Goal: Task Accomplishment & Management: Use online tool/utility

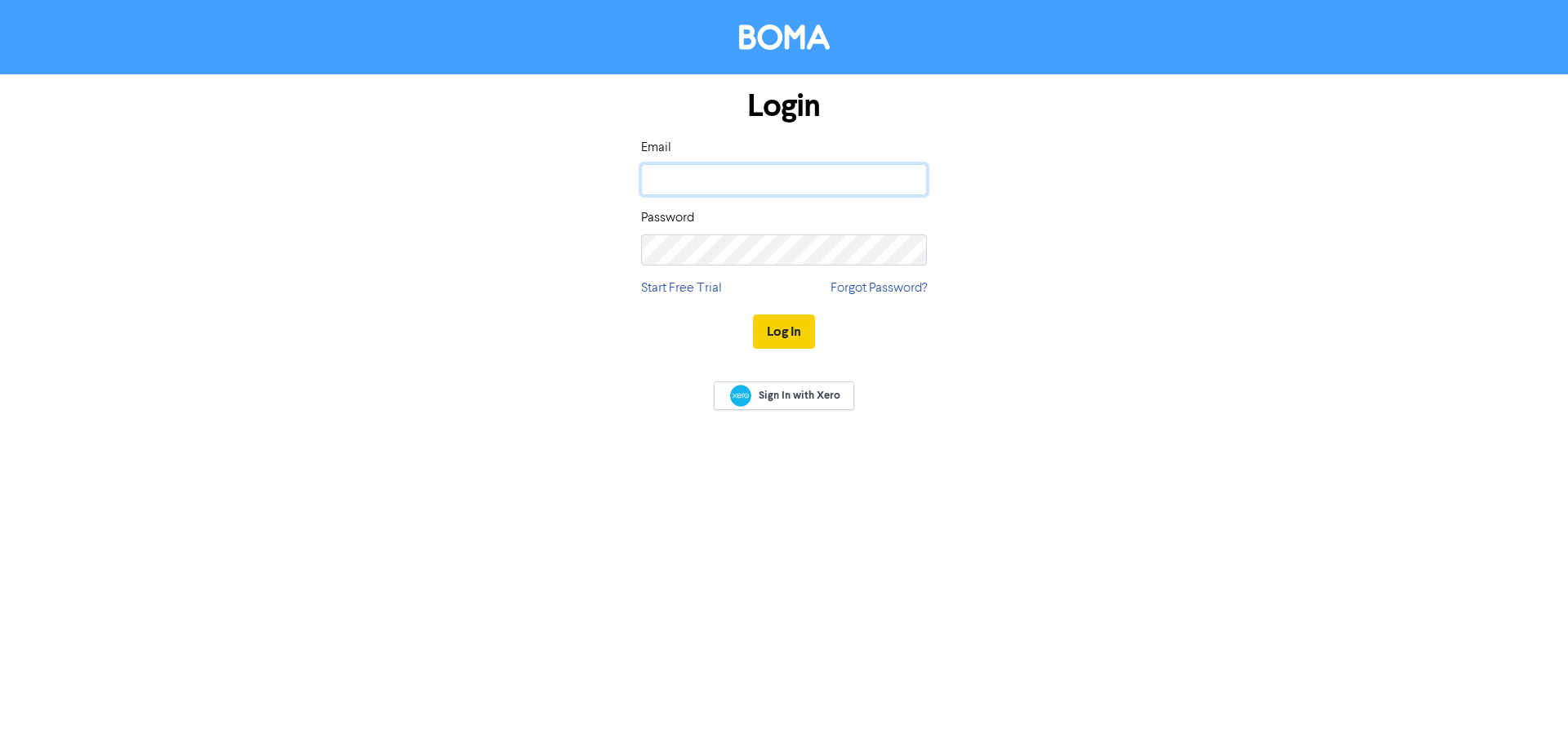
type input "[PERSON_NAME][EMAIL_ADDRESS][DOMAIN_NAME]"
click at [795, 330] on button "Log In" at bounding box center [784, 331] width 63 height 35
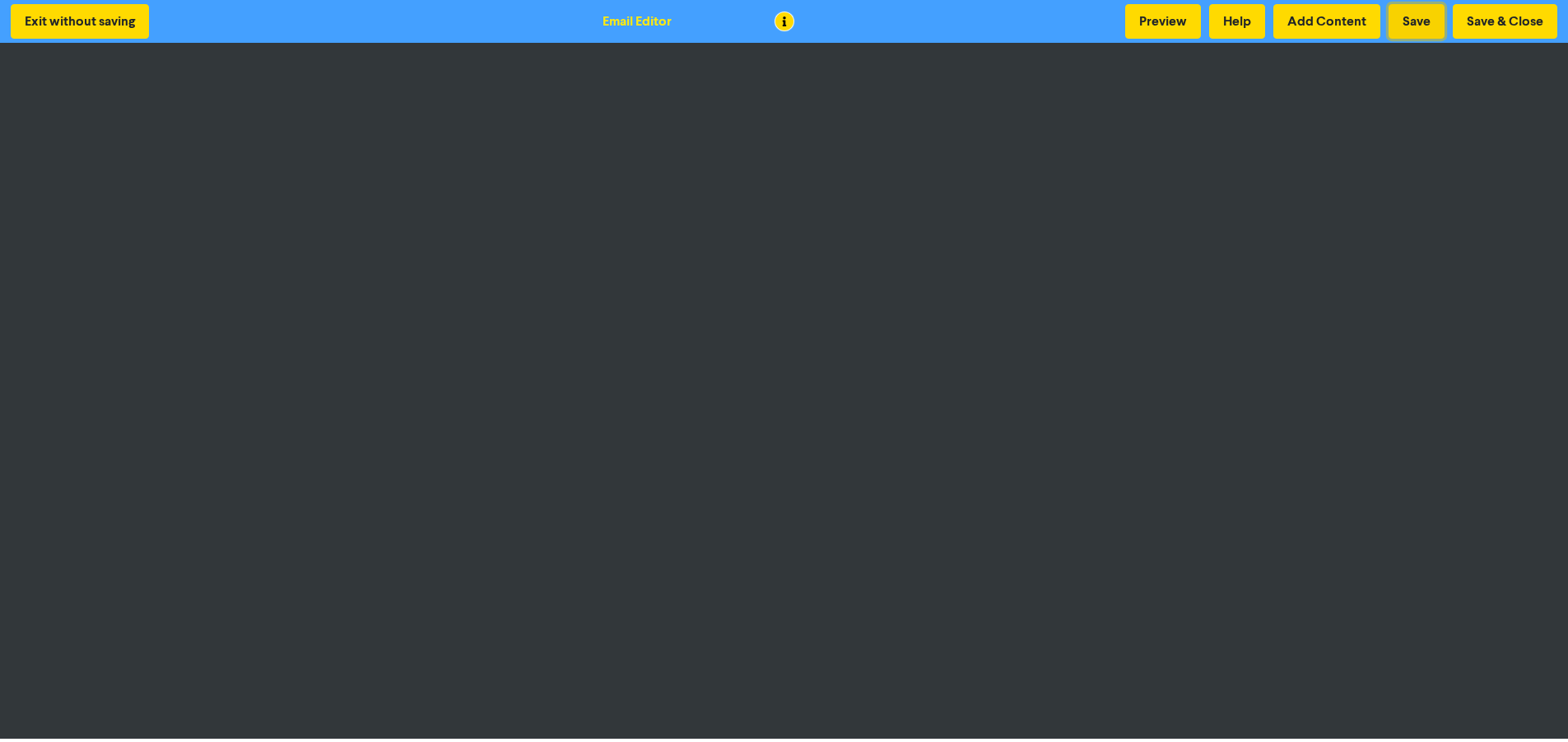
click at [1418, 24] on button "Save" at bounding box center [1418, 21] width 56 height 35
click at [1515, 25] on button "Save & Close" at bounding box center [1505, 21] width 104 height 35
